Goal: Task Accomplishment & Management: Use online tool/utility

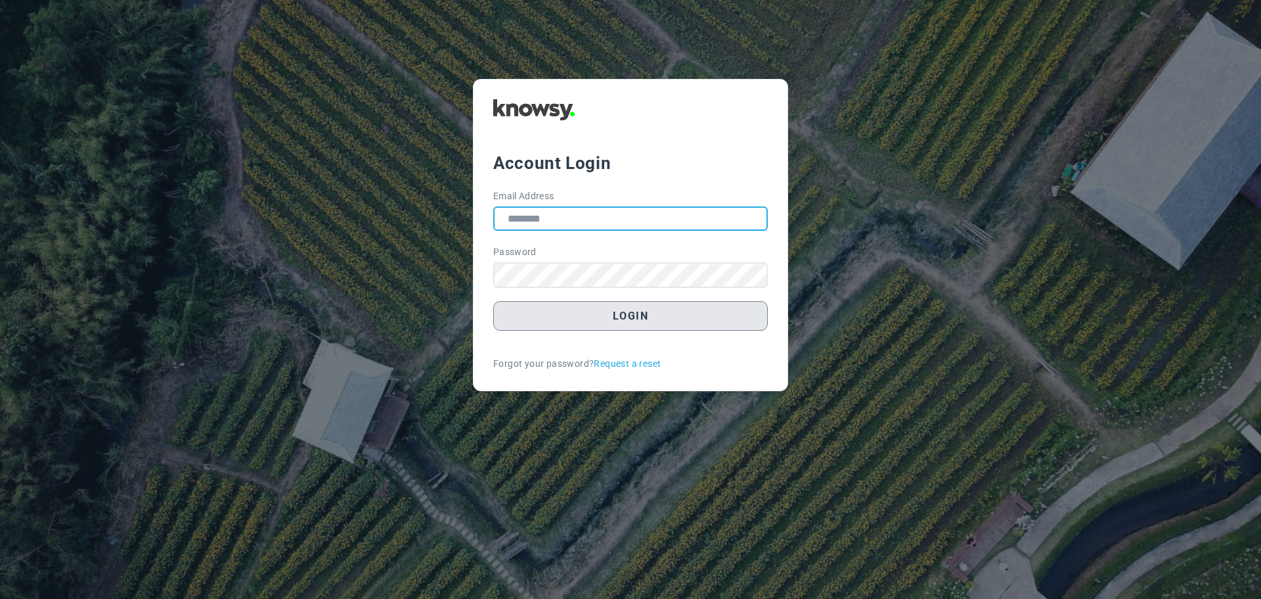
type input "**********"
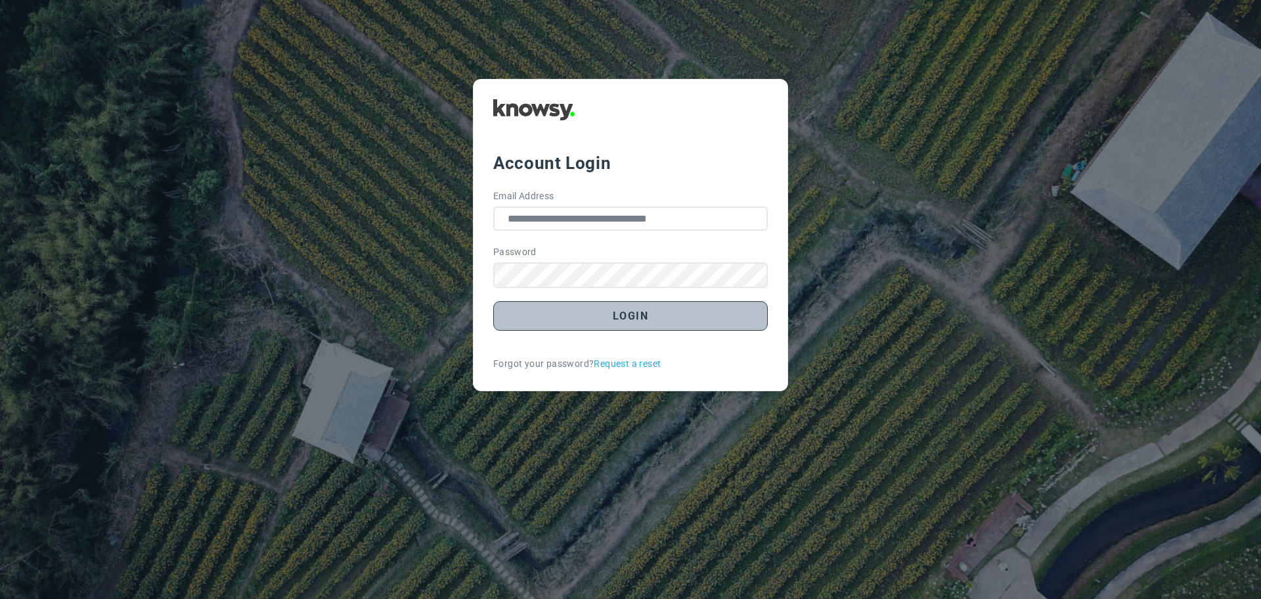
click at [646, 320] on button "Login" at bounding box center [630, 316] width 275 height 30
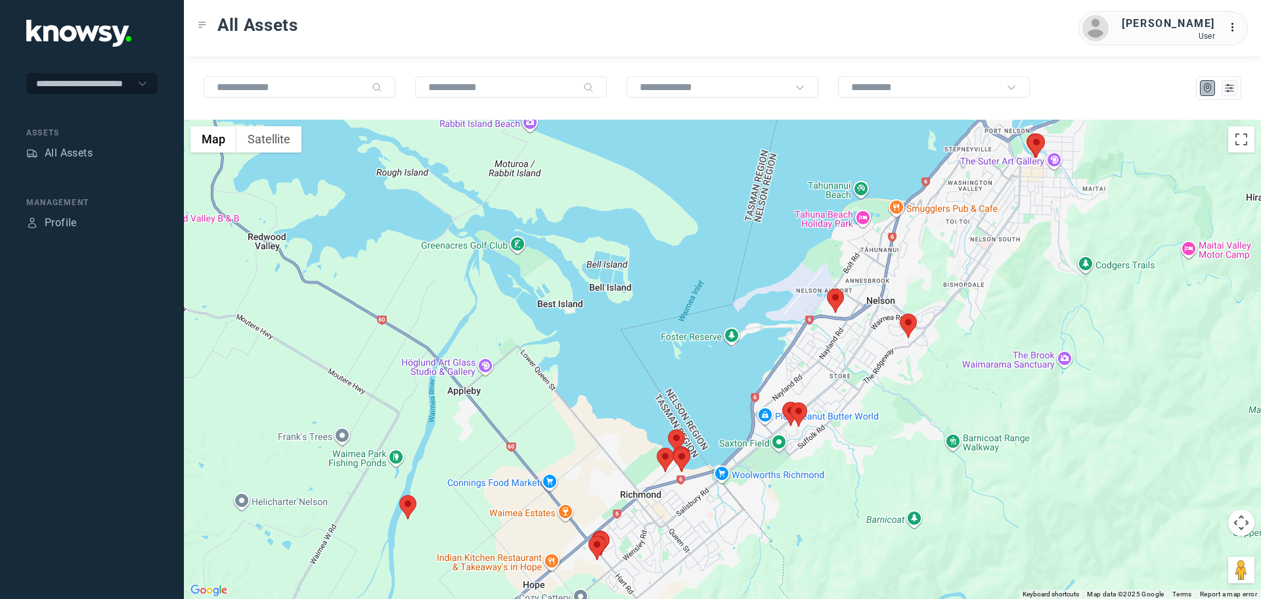
click at [827, 288] on area at bounding box center [827, 288] width 0 height 0
drag, startPoint x: 873, startPoint y: 220, endPoint x: 866, endPoint y: 262, distance: 42.7
click at [872, 221] on button "Close" at bounding box center [868, 227] width 32 height 32
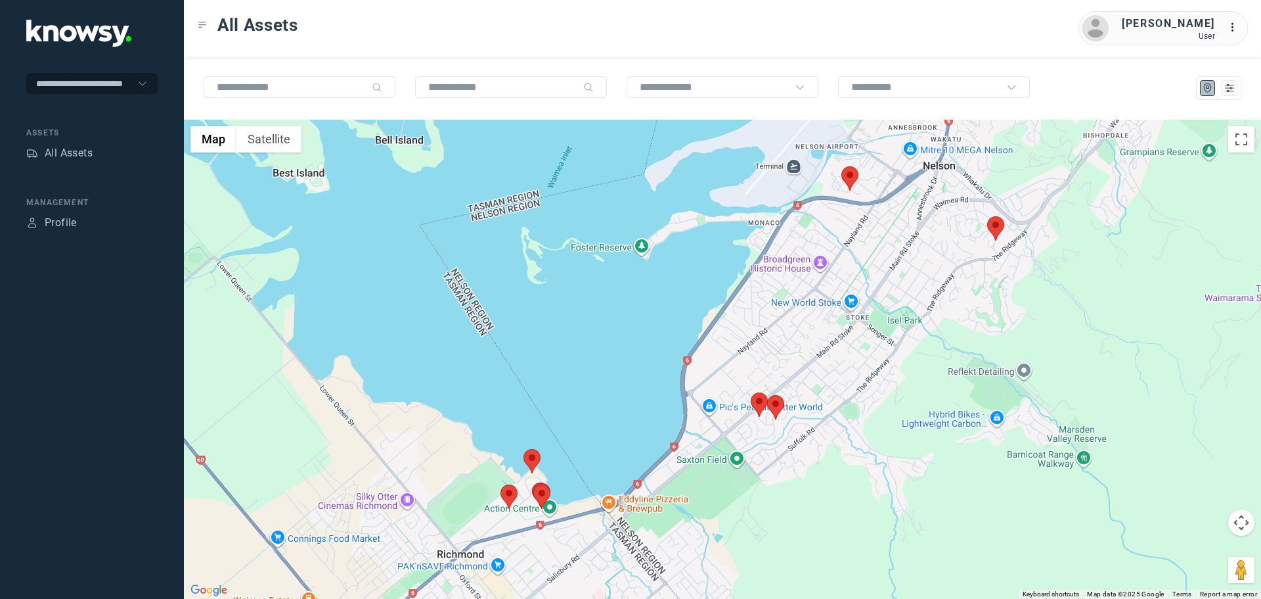
click at [751, 392] on area at bounding box center [751, 392] width 0 height 0
click at [792, 320] on button "Close" at bounding box center [799, 331] width 32 height 32
click at [767, 395] on area at bounding box center [767, 395] width 0 height 0
click at [810, 319] on button "Close" at bounding box center [806, 333] width 32 height 32
click at [987, 216] on area at bounding box center [987, 216] width 0 height 0
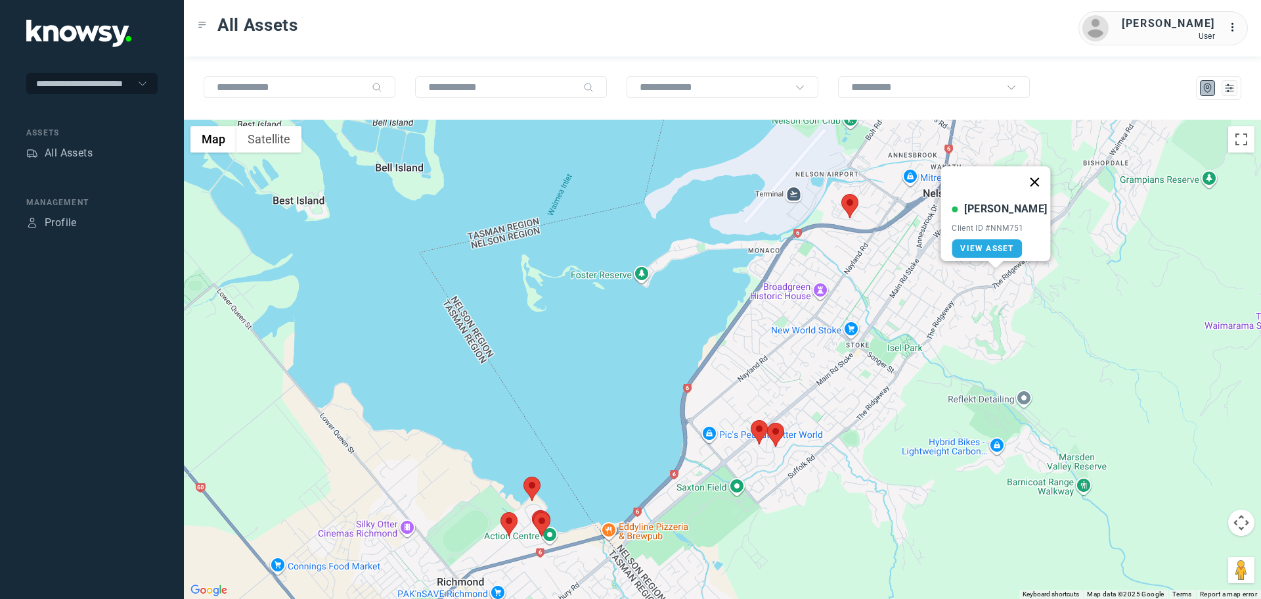
click at [1027, 177] on button "Close" at bounding box center [1036, 182] width 32 height 32
